Goal: Task Accomplishment & Management: Manage account settings

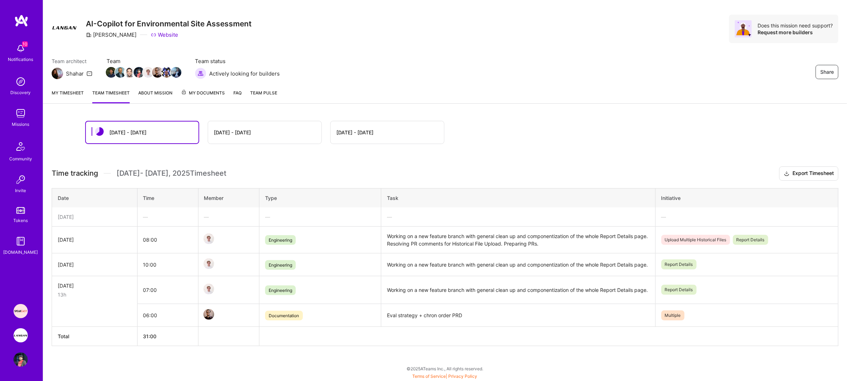
scroll to position [15, 0]
click at [21, 331] on img at bounding box center [21, 335] width 14 height 14
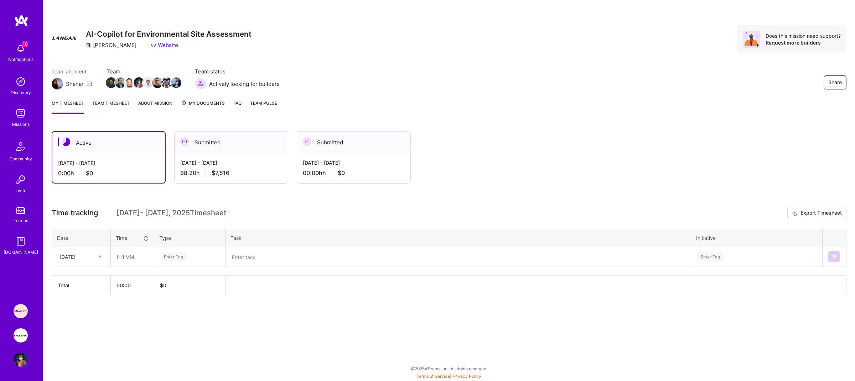
click at [114, 106] on link "Team timesheet" at bounding box center [110, 106] width 37 height 14
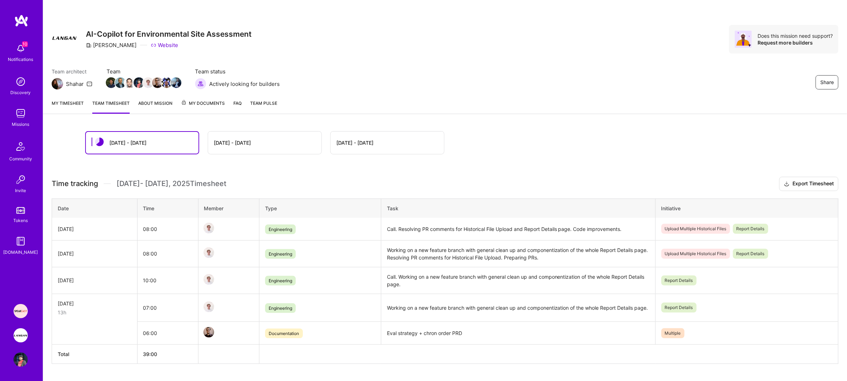
click at [250, 146] on div "[DATE] - [DATE]" at bounding box center [264, 142] width 113 height 22
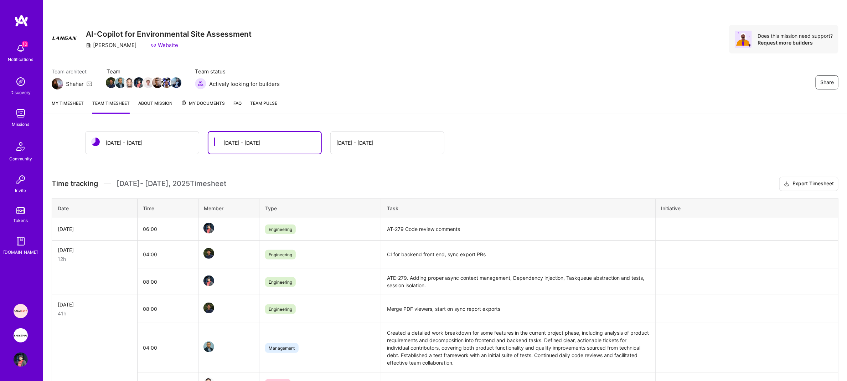
click at [235, 147] on div "[DATE] - [DATE]" at bounding box center [264, 143] width 113 height 22
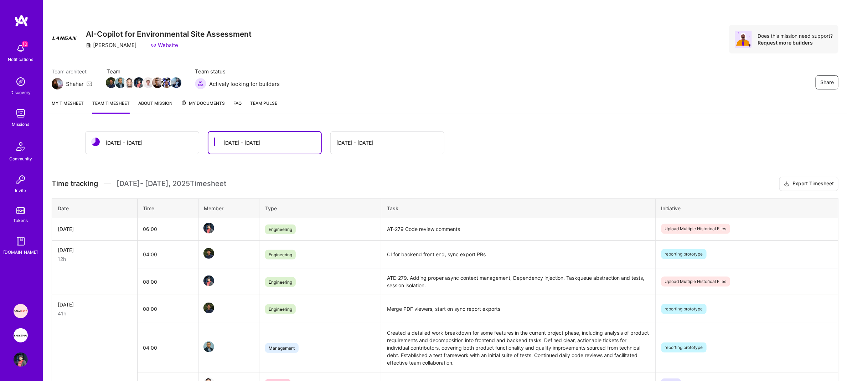
click at [71, 108] on link "My timesheet" at bounding box center [68, 106] width 32 height 14
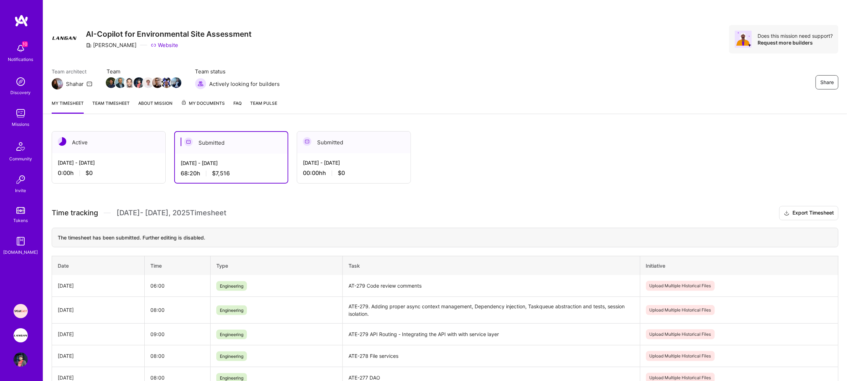
click at [14, 48] on img at bounding box center [21, 48] width 14 height 14
click at [384, 96] on div "10 10 Notifications Discovery Missions Community Invite Tokens [DOMAIN_NAME] Sp…" at bounding box center [423, 318] width 847 height 637
